Goal: Find specific page/section: Find specific page/section

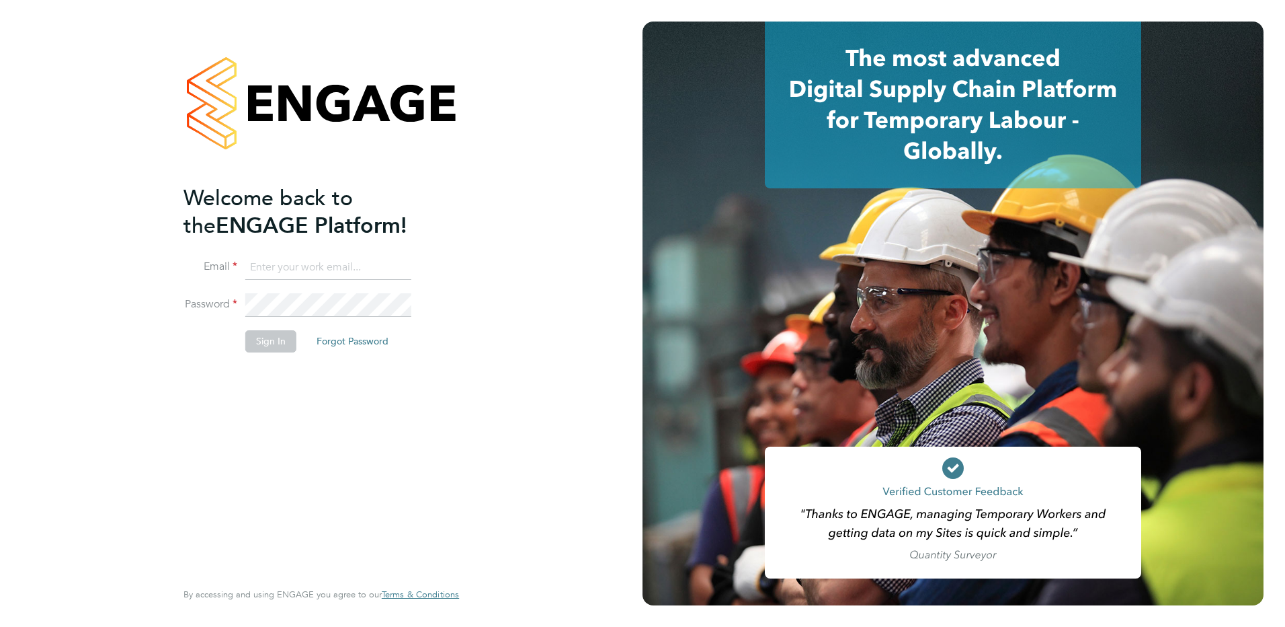
type input "[EMAIL_ADDRESS][DOMAIN_NAME]"
click at [278, 342] on button "Sign In" at bounding box center [270, 341] width 51 height 22
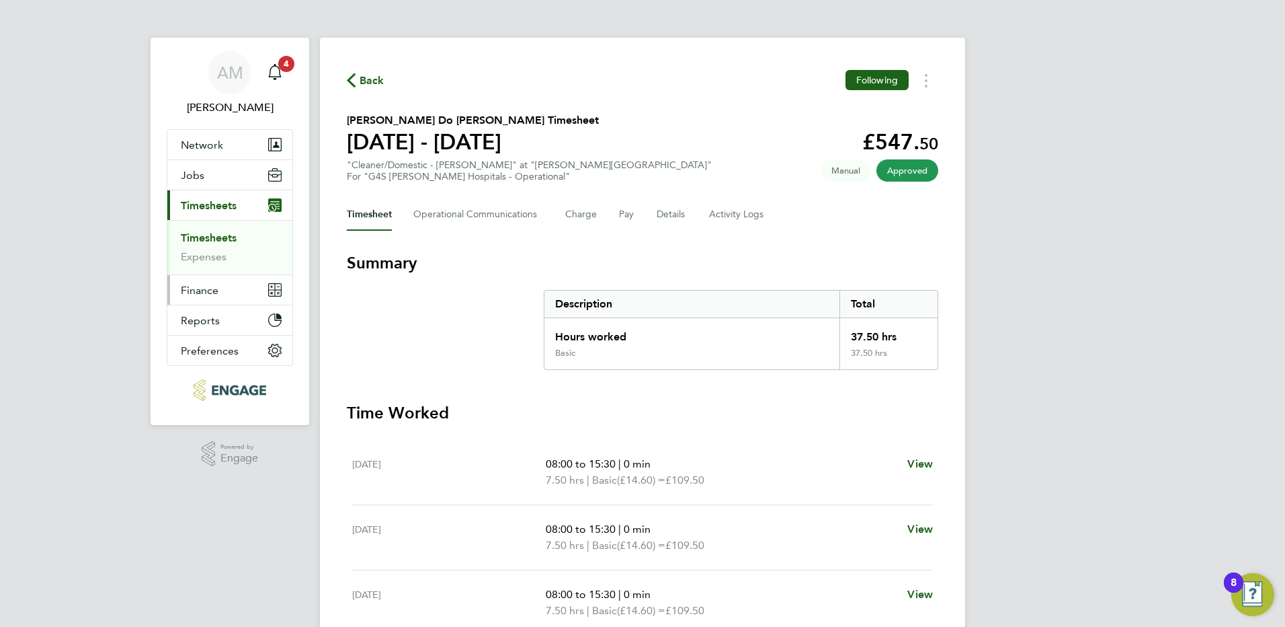
click at [198, 287] on span "Finance" at bounding box center [200, 290] width 38 height 13
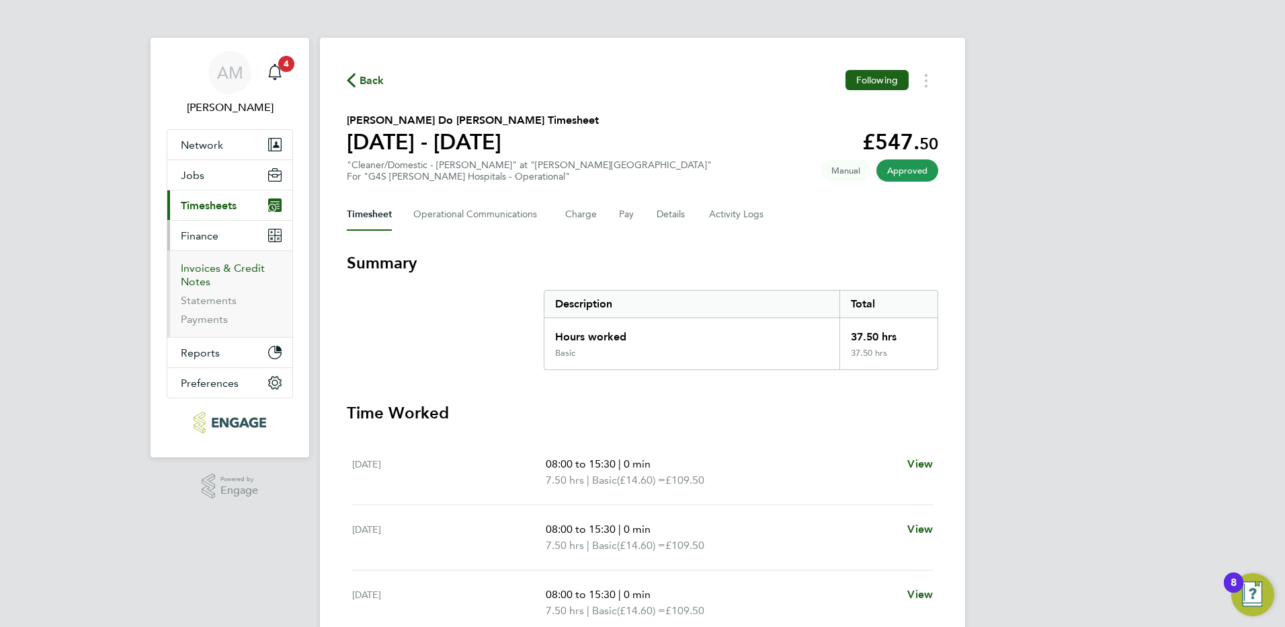
click at [202, 270] on link "Invoices & Credit Notes" at bounding box center [223, 275] width 84 height 26
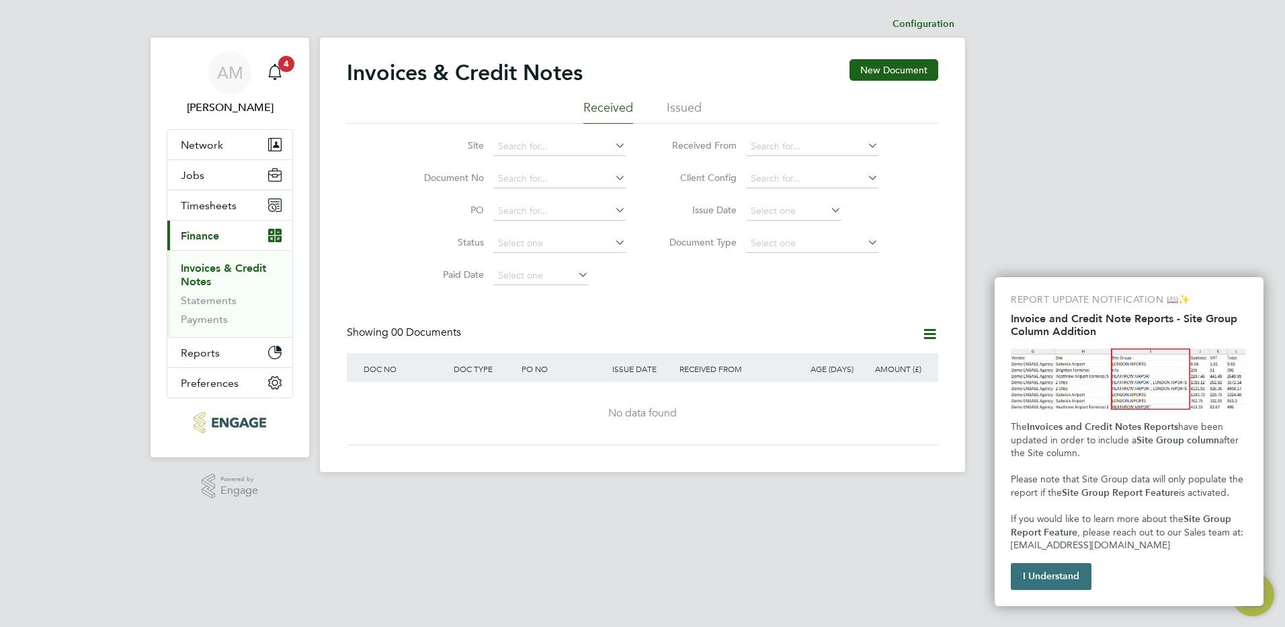
click at [1049, 580] on button "I Understand" at bounding box center [1051, 576] width 81 height 27
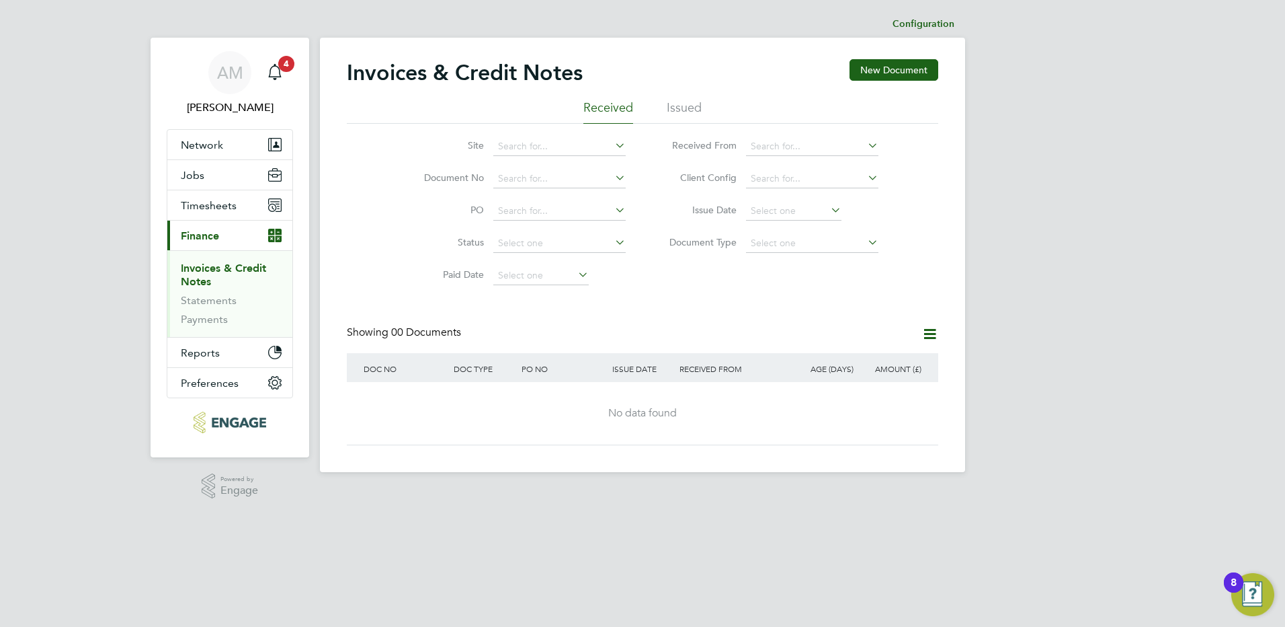
click at [680, 108] on li "Issued" at bounding box center [684, 111] width 35 height 24
